Goal: Entertainment & Leisure: Browse casually

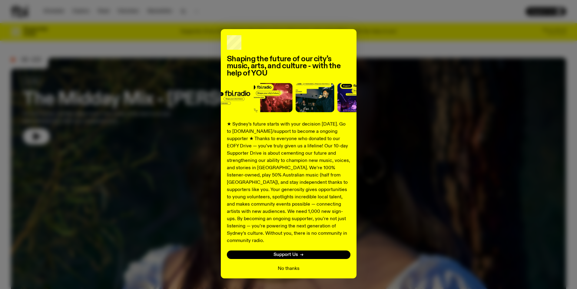
click at [292, 265] on button "No thanks" at bounding box center [289, 268] width 22 height 7
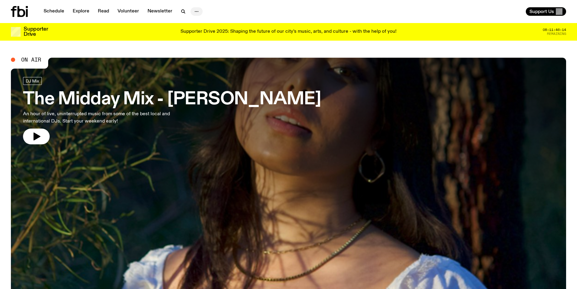
click at [195, 12] on icon "button" at bounding box center [196, 11] width 7 height 7
click at [78, 13] on link "Explore" at bounding box center [81, 11] width 24 height 8
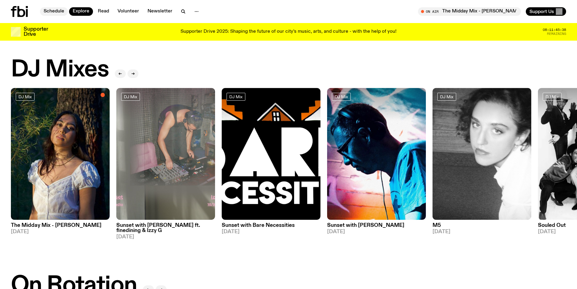
click at [51, 13] on link "Schedule" at bounding box center [54, 11] width 28 height 8
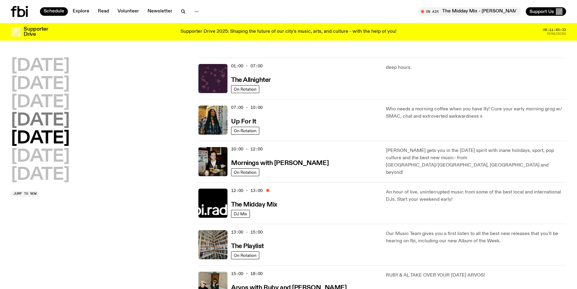
click at [53, 116] on h2 "[DATE]" at bounding box center [40, 120] width 59 height 17
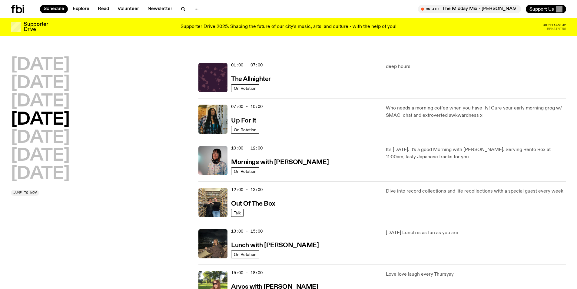
scroll to position [17, 0]
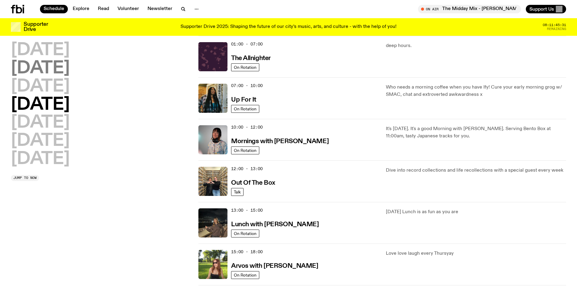
click at [53, 70] on h2 "[DATE]" at bounding box center [40, 68] width 59 height 17
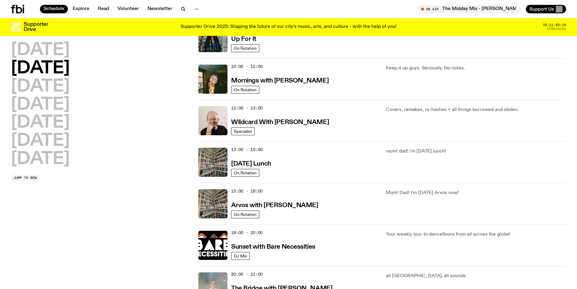
scroll to position [229, 0]
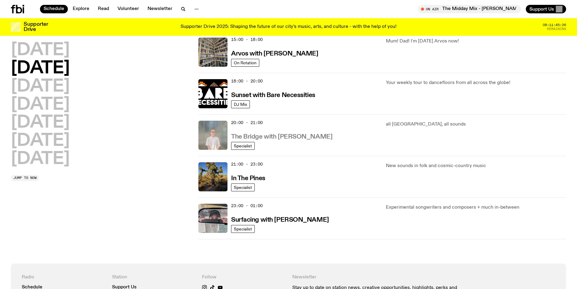
click at [307, 134] on h3 "The Bridge with [PERSON_NAME]" at bounding box center [281, 137] width 101 height 6
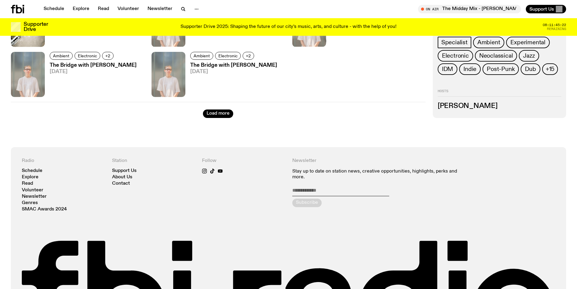
scroll to position [794, 0]
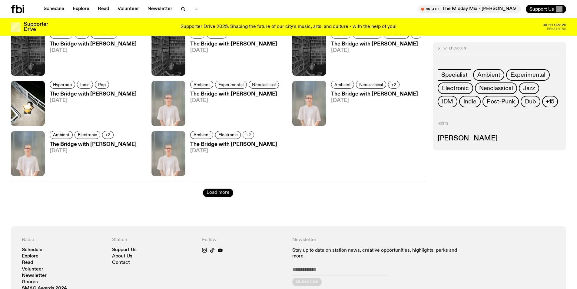
click at [210, 192] on button "Load more" at bounding box center [218, 192] width 30 height 8
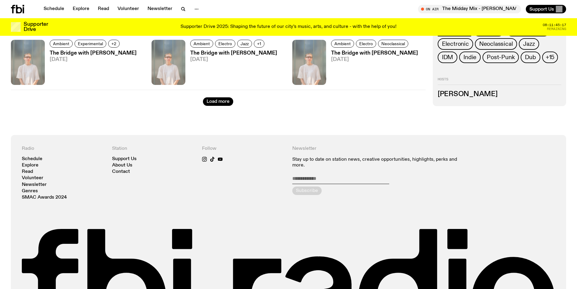
scroll to position [1195, 0]
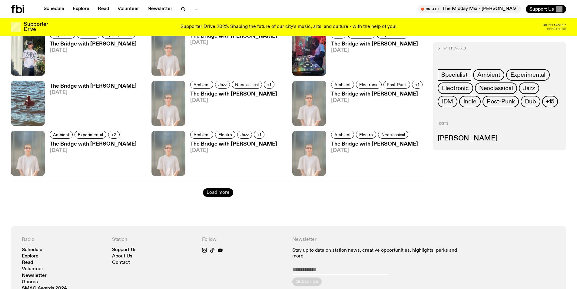
click at [217, 192] on button "Load more" at bounding box center [218, 192] width 30 height 8
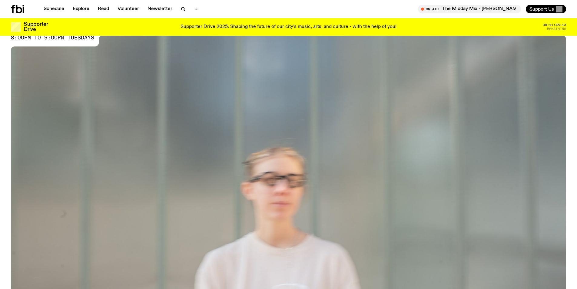
scroll to position [13, 0]
